Goal: Find specific page/section: Find specific page/section

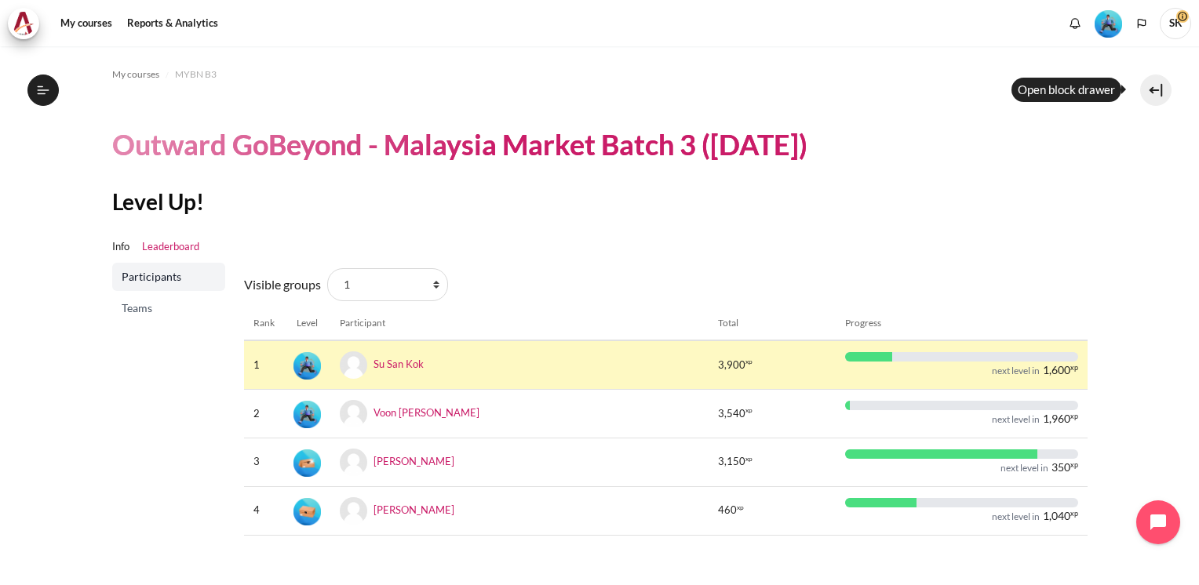
scroll to position [28, 0]
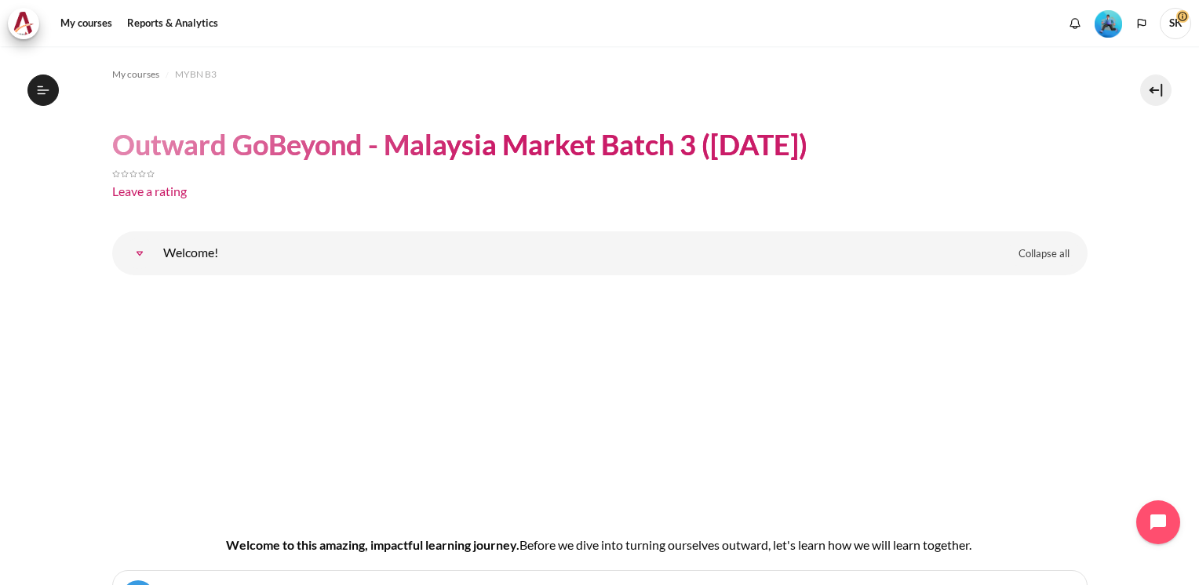
drag, startPoint x: 896, startPoint y: 83, endPoint x: 922, endPoint y: 124, distance: 48.3
click at [897, 83] on ol "My courses MYBN B3" at bounding box center [599, 74] width 975 height 25
click at [1154, 89] on button at bounding box center [1155, 90] width 31 height 31
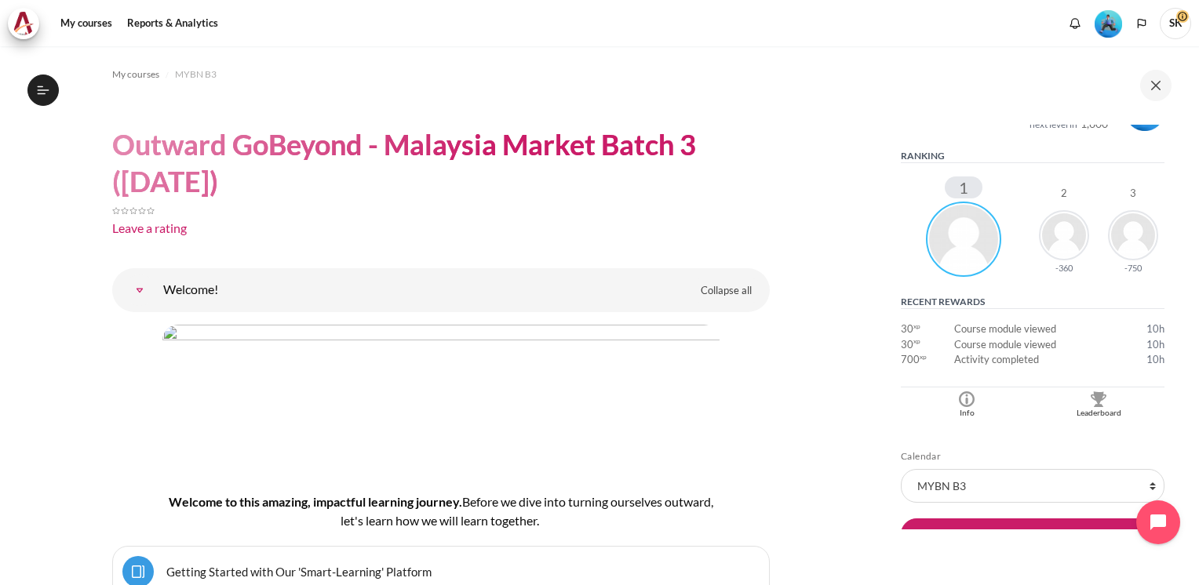
scroll to position [241, 0]
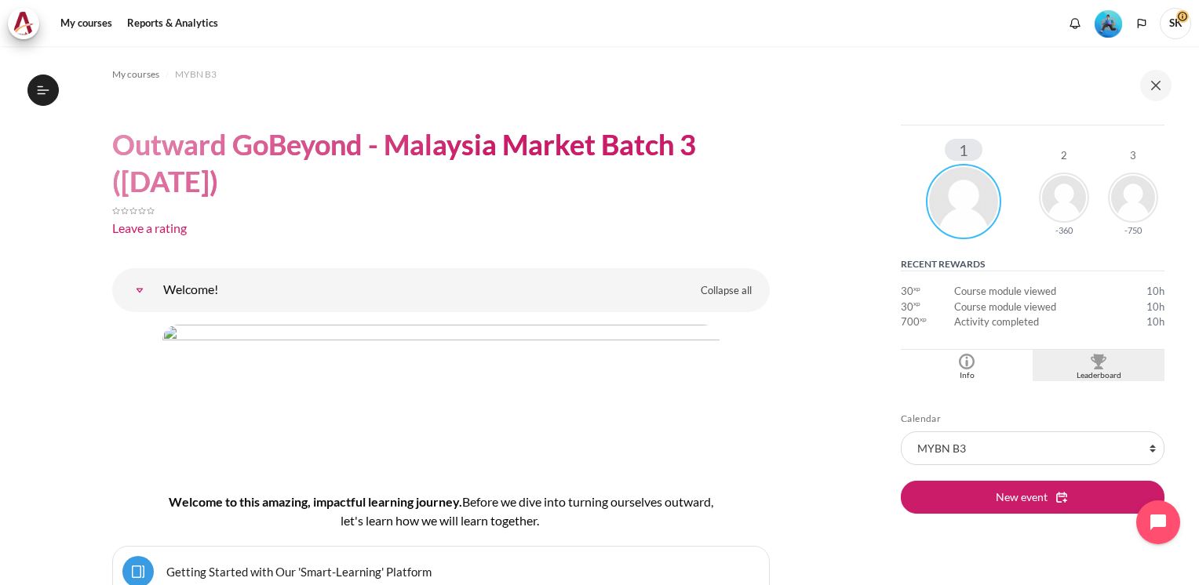
click at [1093, 362] on img "Blocks" at bounding box center [1098, 362] width 16 height 16
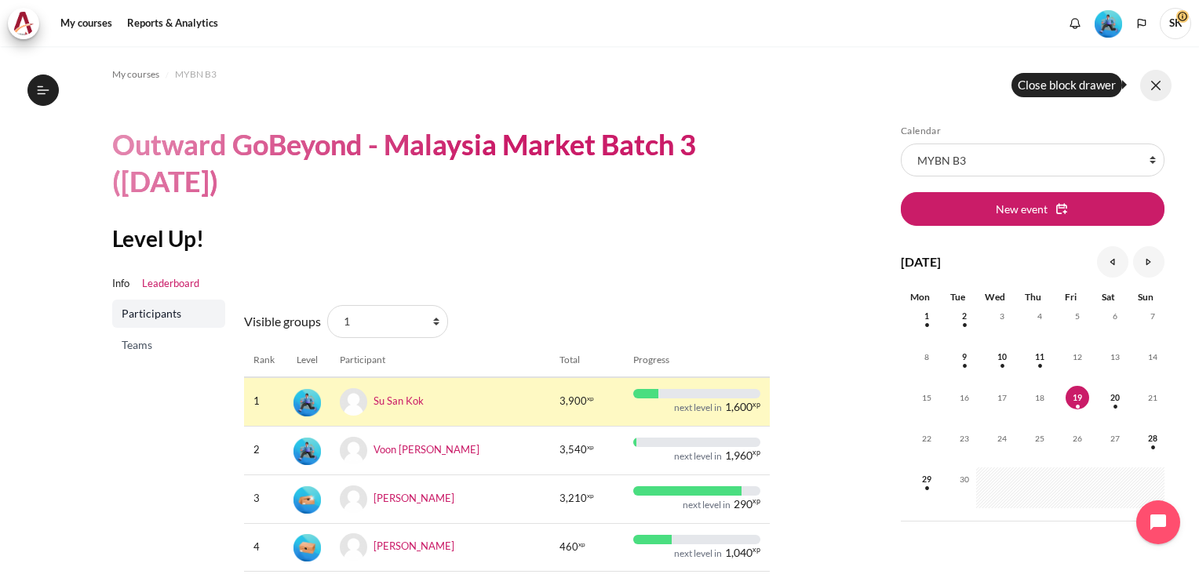
click at [1157, 86] on button at bounding box center [1155, 85] width 31 height 31
